Goal: Download file/media

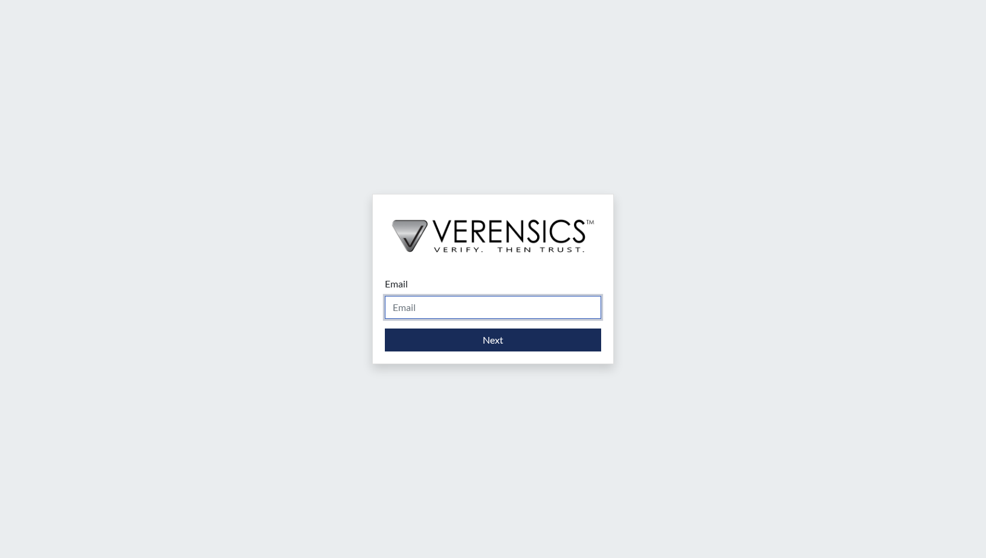
click at [429, 309] on input "Email" at bounding box center [493, 307] width 216 height 23
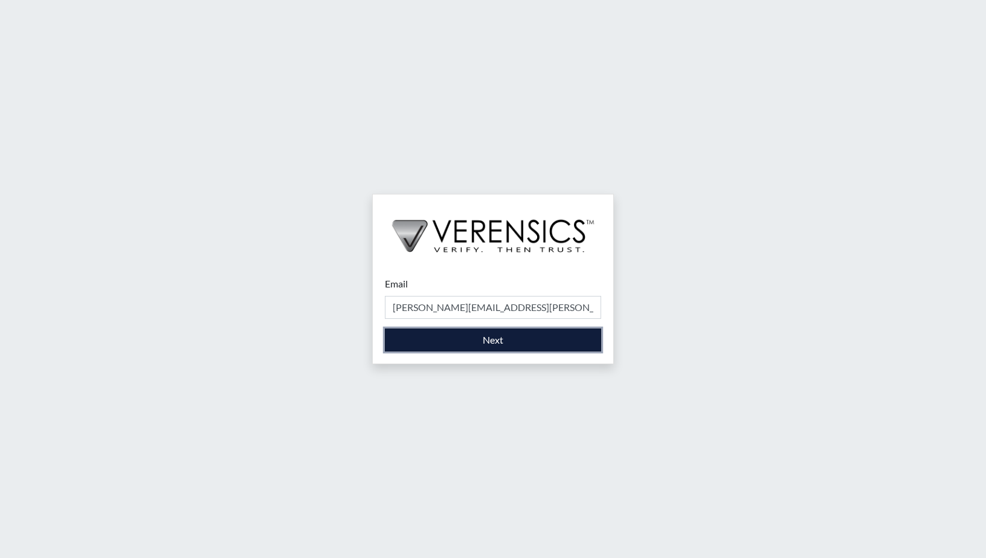
click at [477, 336] on button "Next" at bounding box center [493, 340] width 216 height 23
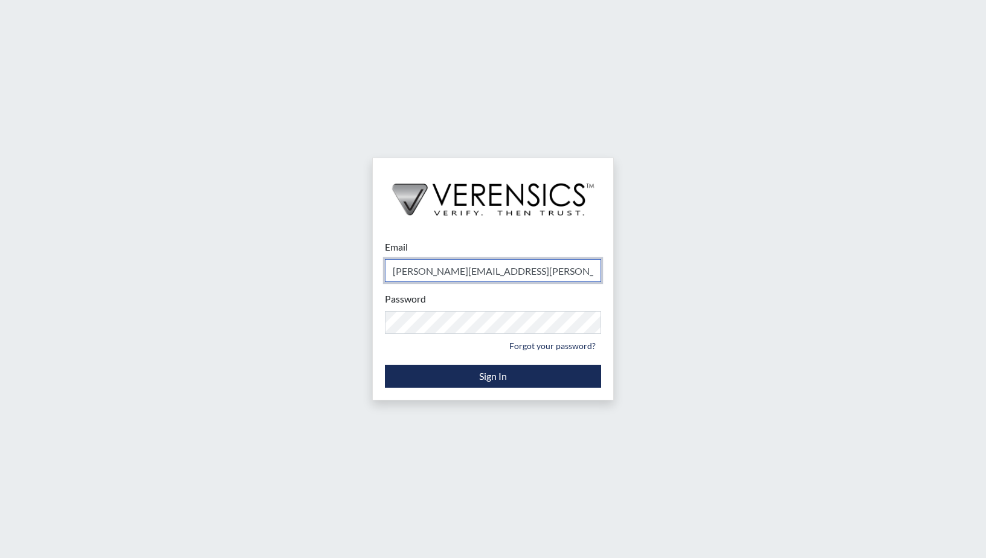
type input "[PERSON_NAME][EMAIL_ADDRESS][PERSON_NAME][DOMAIN_NAME]"
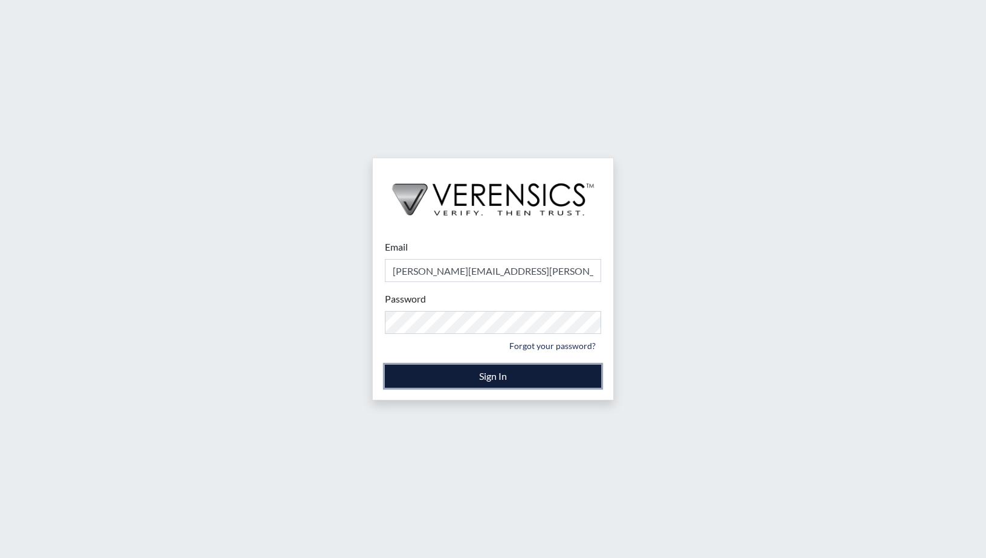
click at [486, 376] on button "Sign In" at bounding box center [493, 376] width 216 height 23
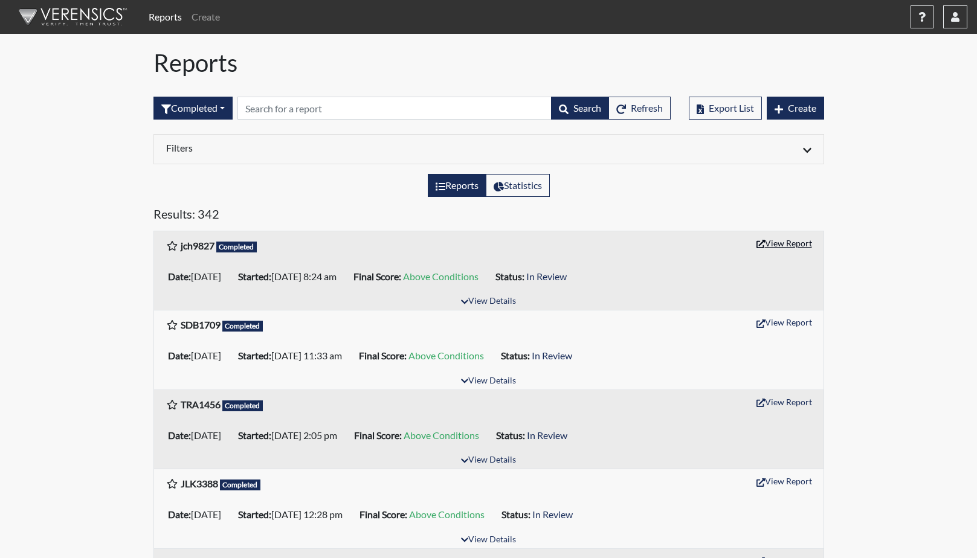
click at [781, 243] on button "View Report" at bounding box center [784, 243] width 66 height 19
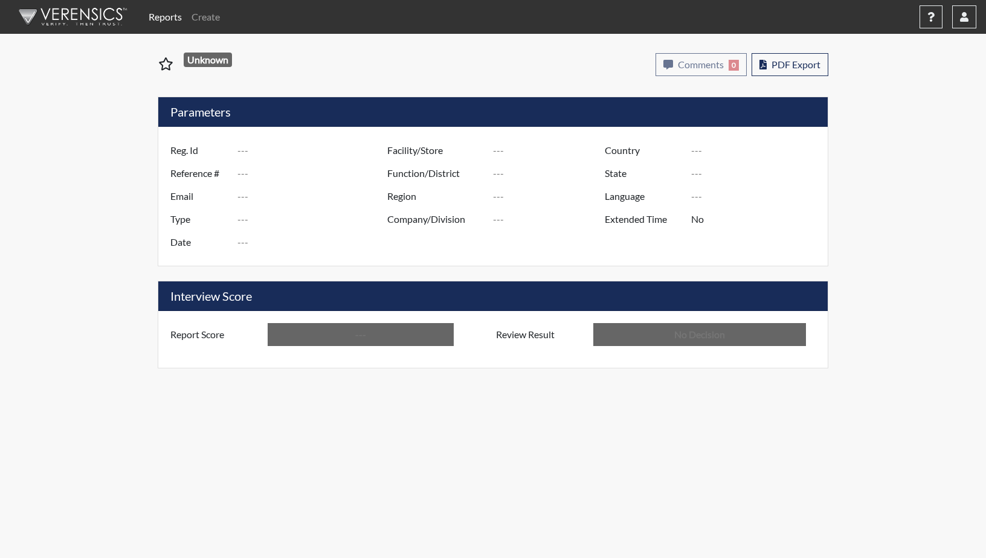
type input "jch9827"
type input "51132"
type input "---"
type input "Corrections Pre-Employment"
type input "Sep 8, 2025"
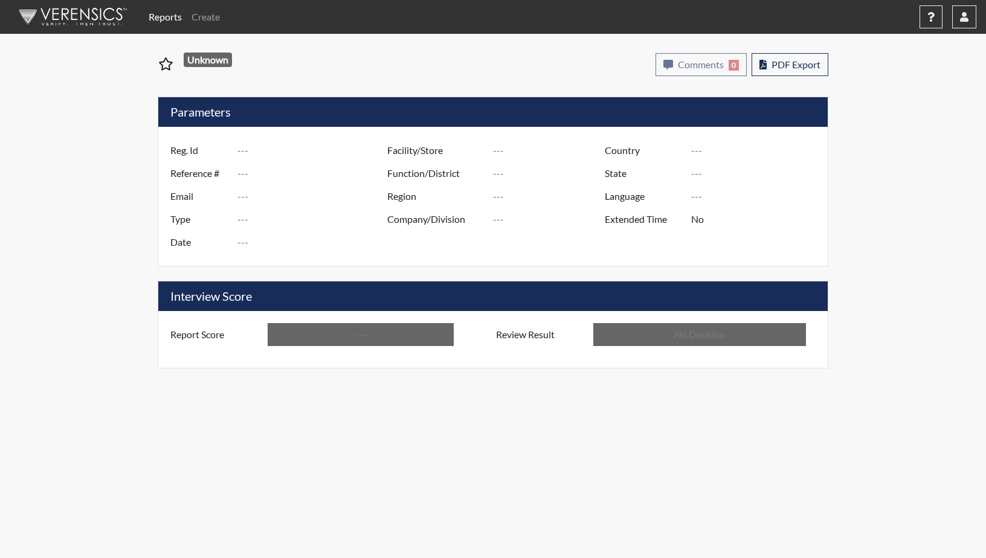
type input "GD&CP SMU*+"
type input "[GEOGRAPHIC_DATA]"
type input "[US_STATE]"
type input "English"
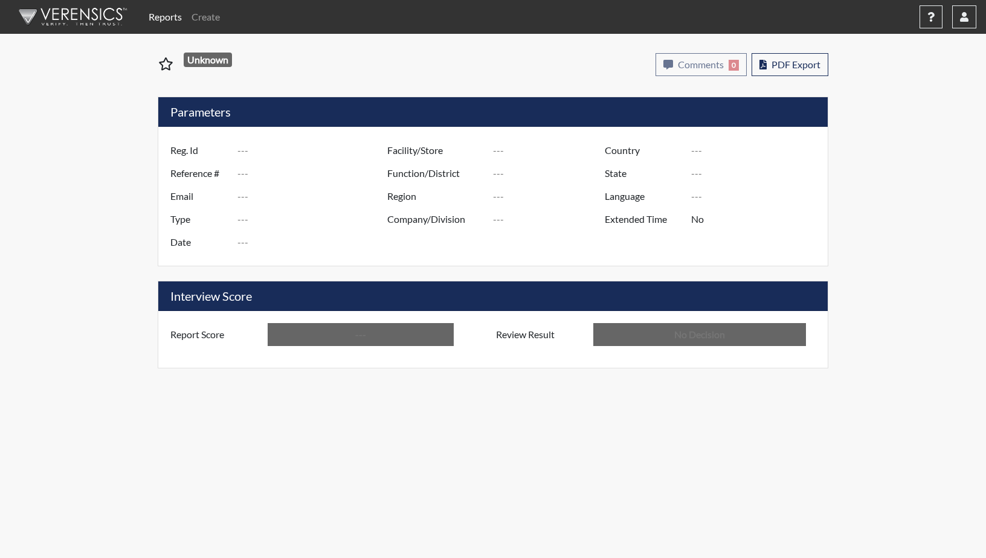
type input "Above Conditions"
type input "In Review"
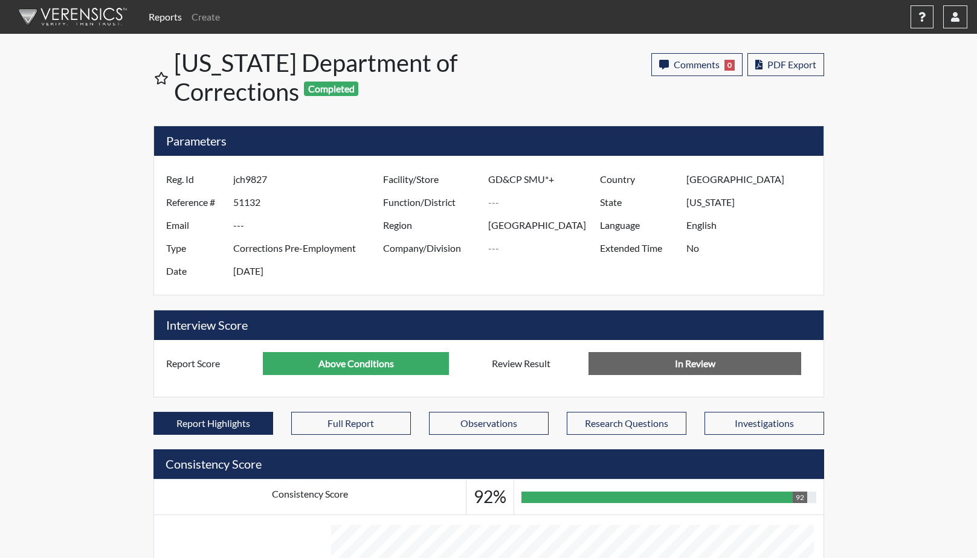
scroll to position [201, 502]
click at [784, 69] on span "PDF Export" at bounding box center [791, 64] width 49 height 11
